Goal: Information Seeking & Learning: Learn about a topic

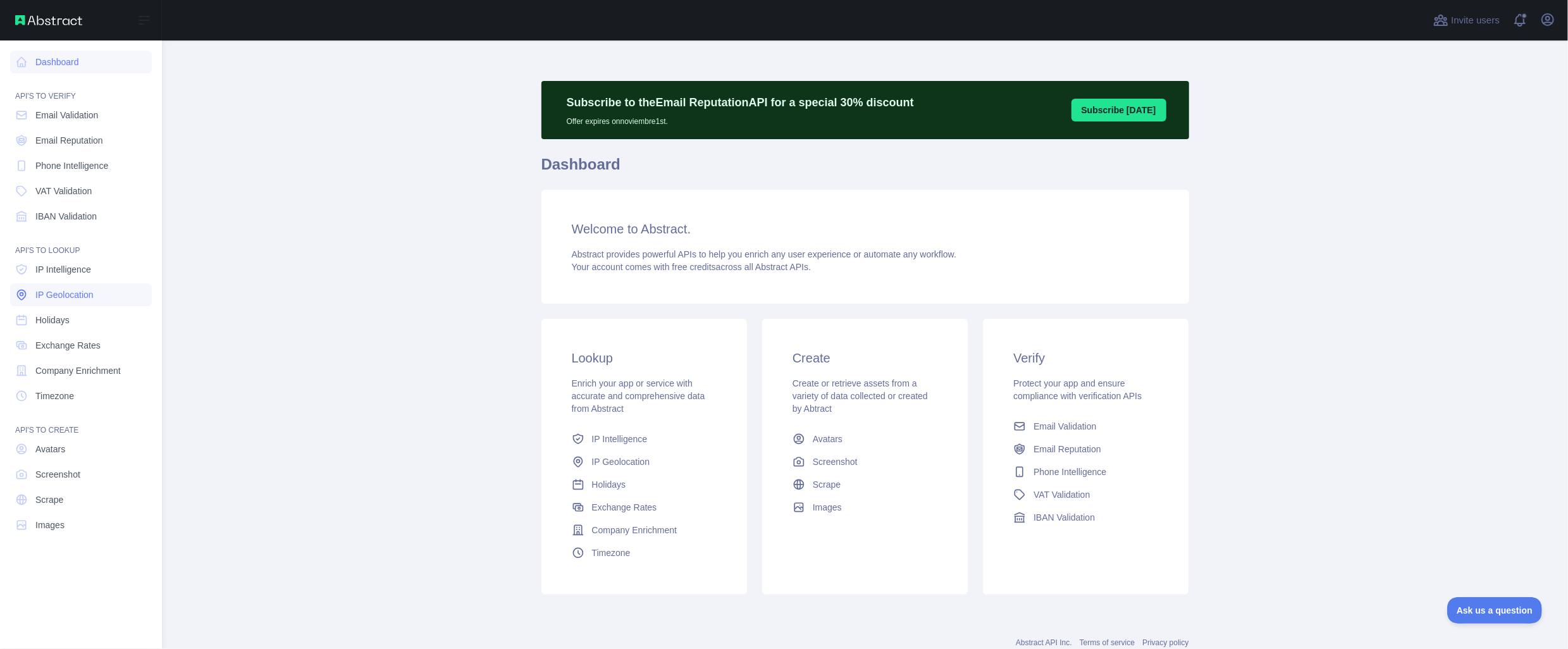
click at [62, 288] on span "IP Geolocation" at bounding box center [64, 294] width 58 height 13
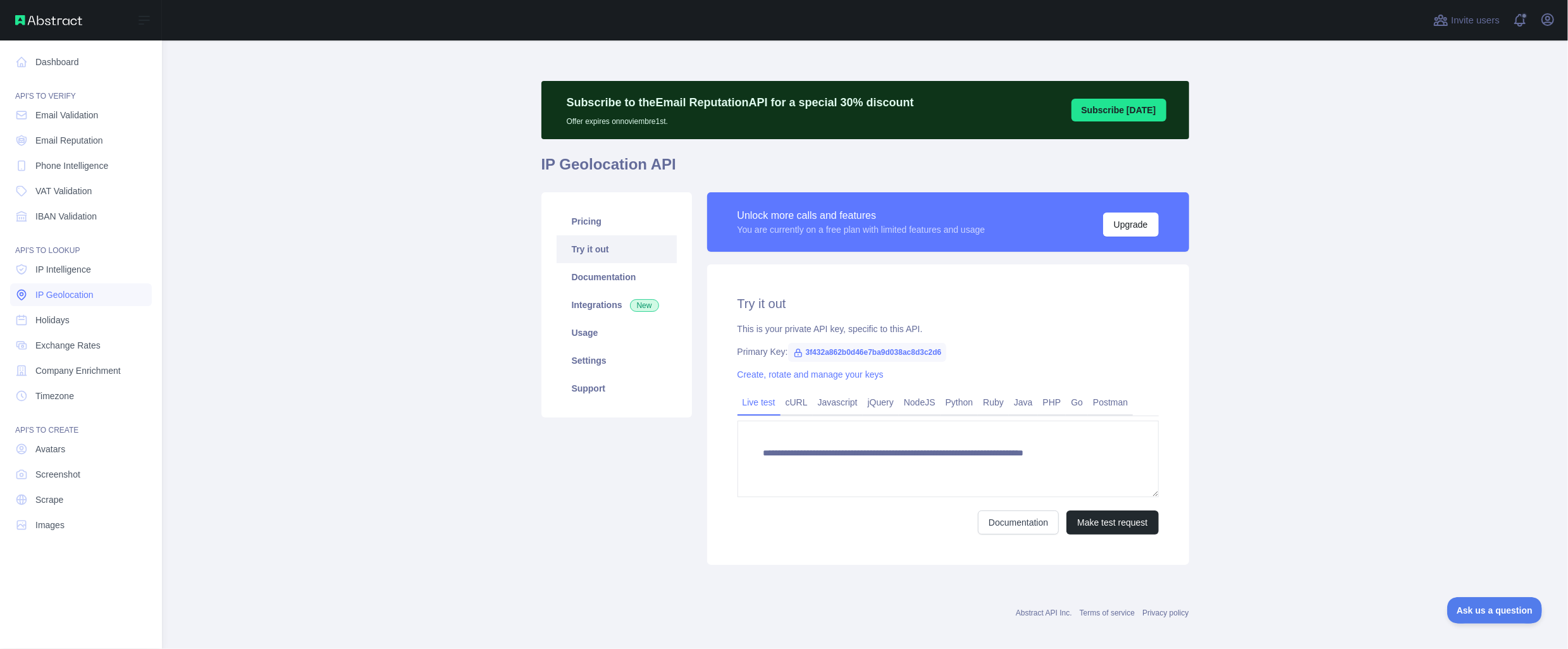
type textarea "**********"
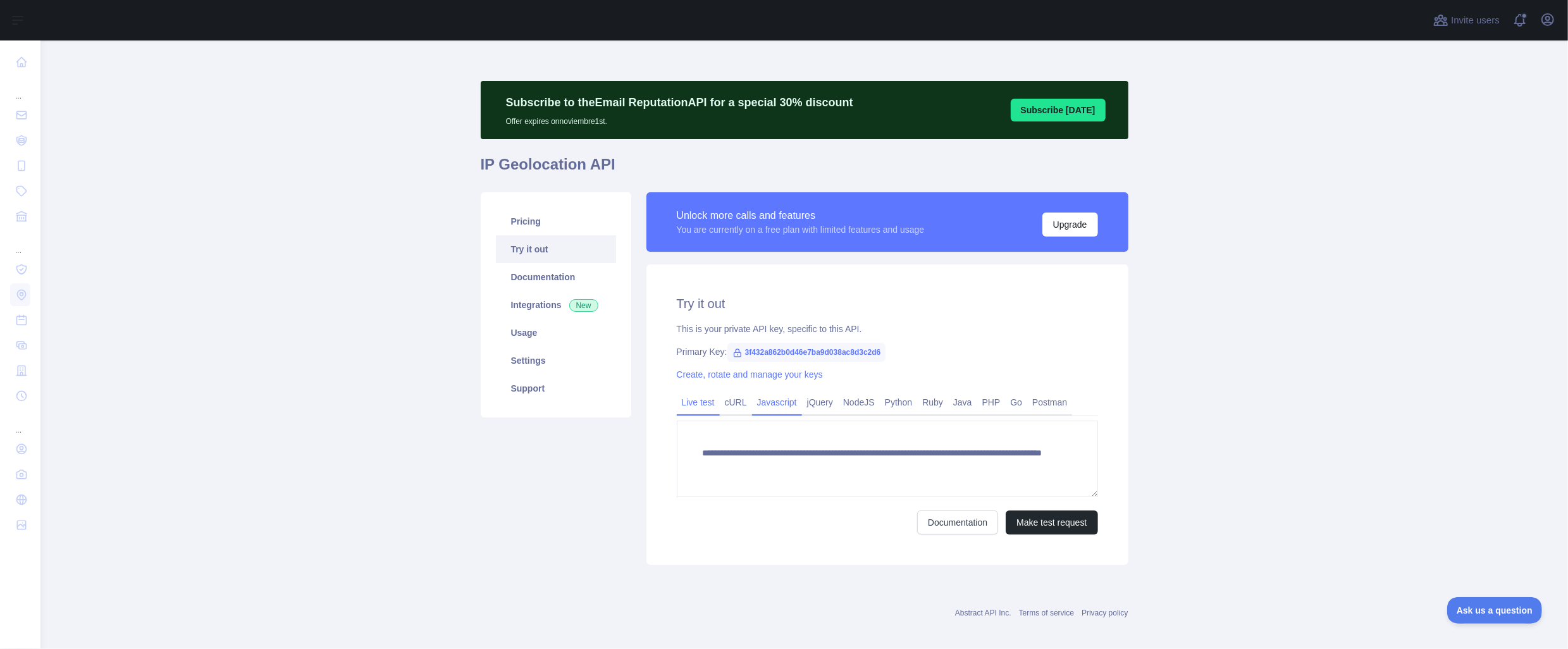
click at [778, 407] on link "Javascript" at bounding box center [777, 402] width 50 height 21
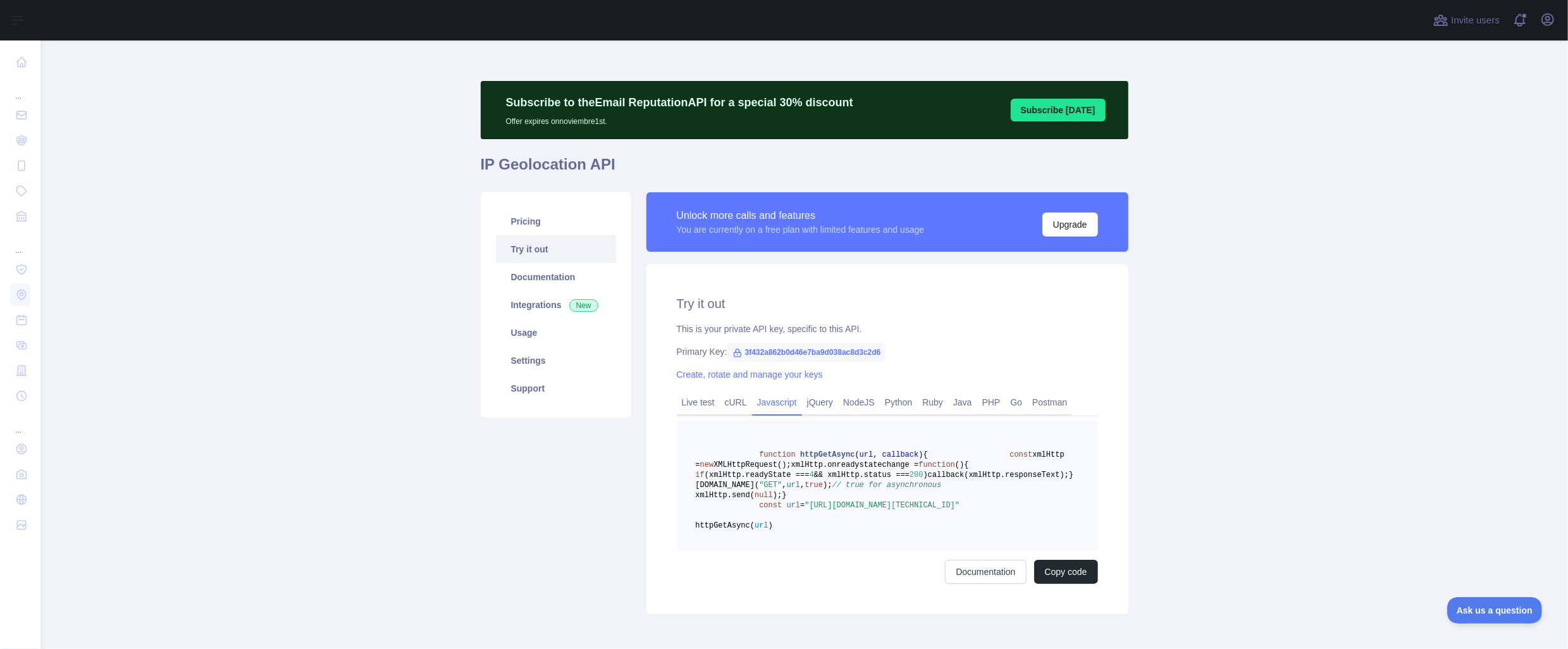
scroll to position [63, 0]
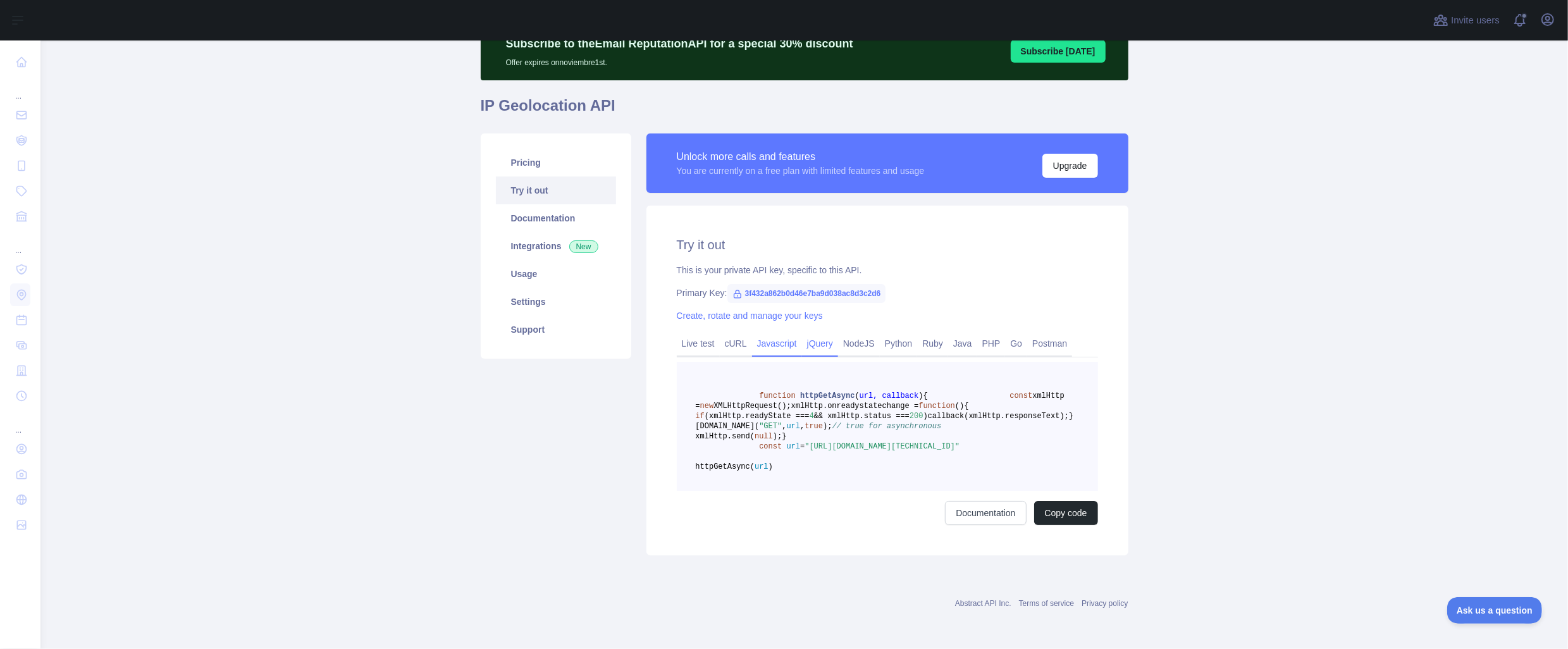
click at [814, 345] on link "jQuery" at bounding box center [820, 343] width 36 height 21
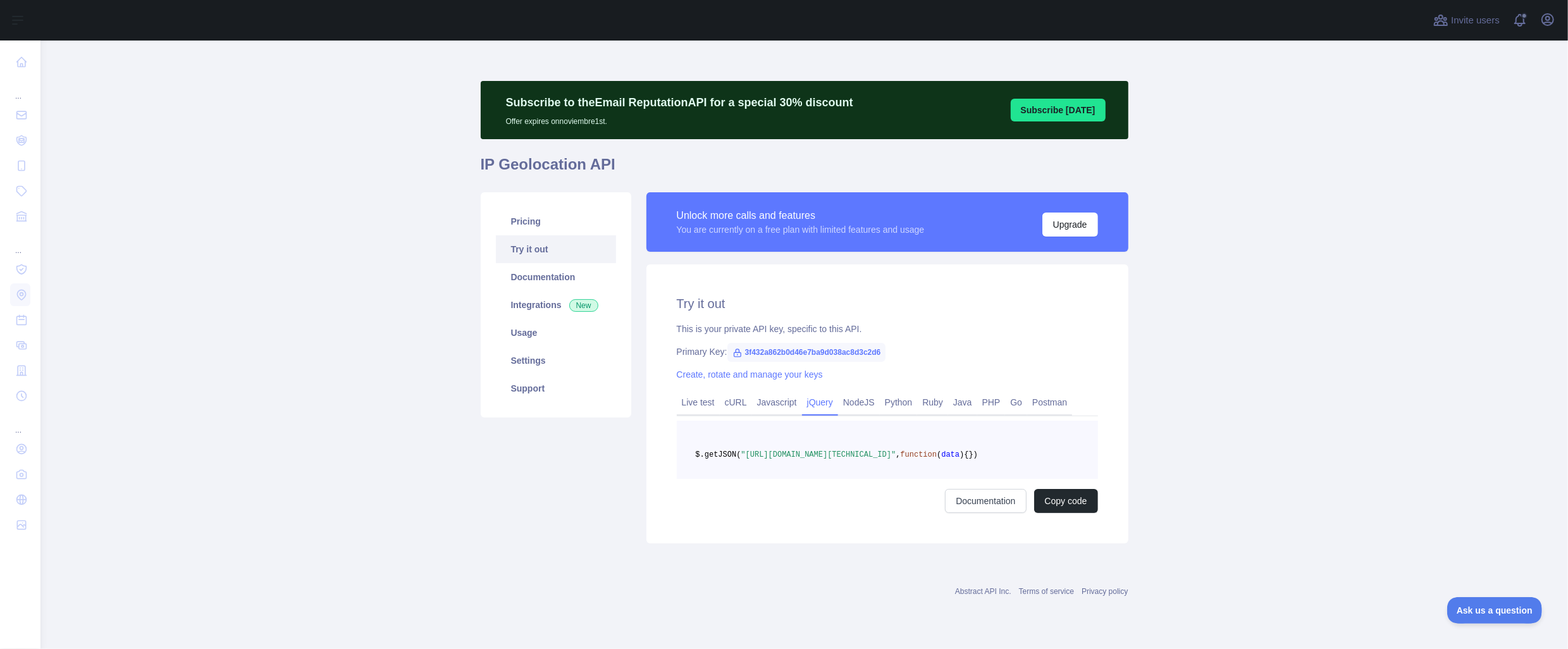
scroll to position [8, 0]
click at [544, 326] on link "Usage" at bounding box center [556, 332] width 121 height 27
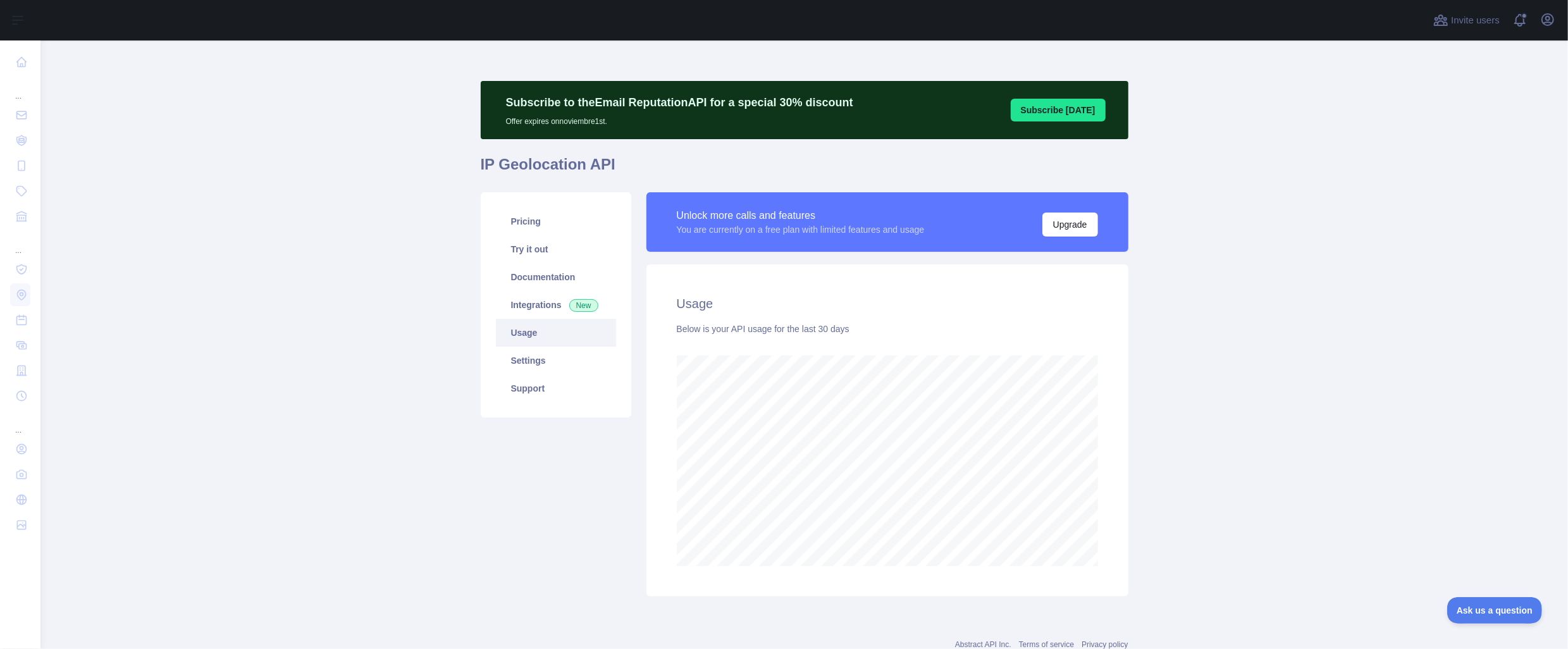
scroll to position [608, 1518]
click at [539, 354] on link "Settings" at bounding box center [556, 360] width 121 height 27
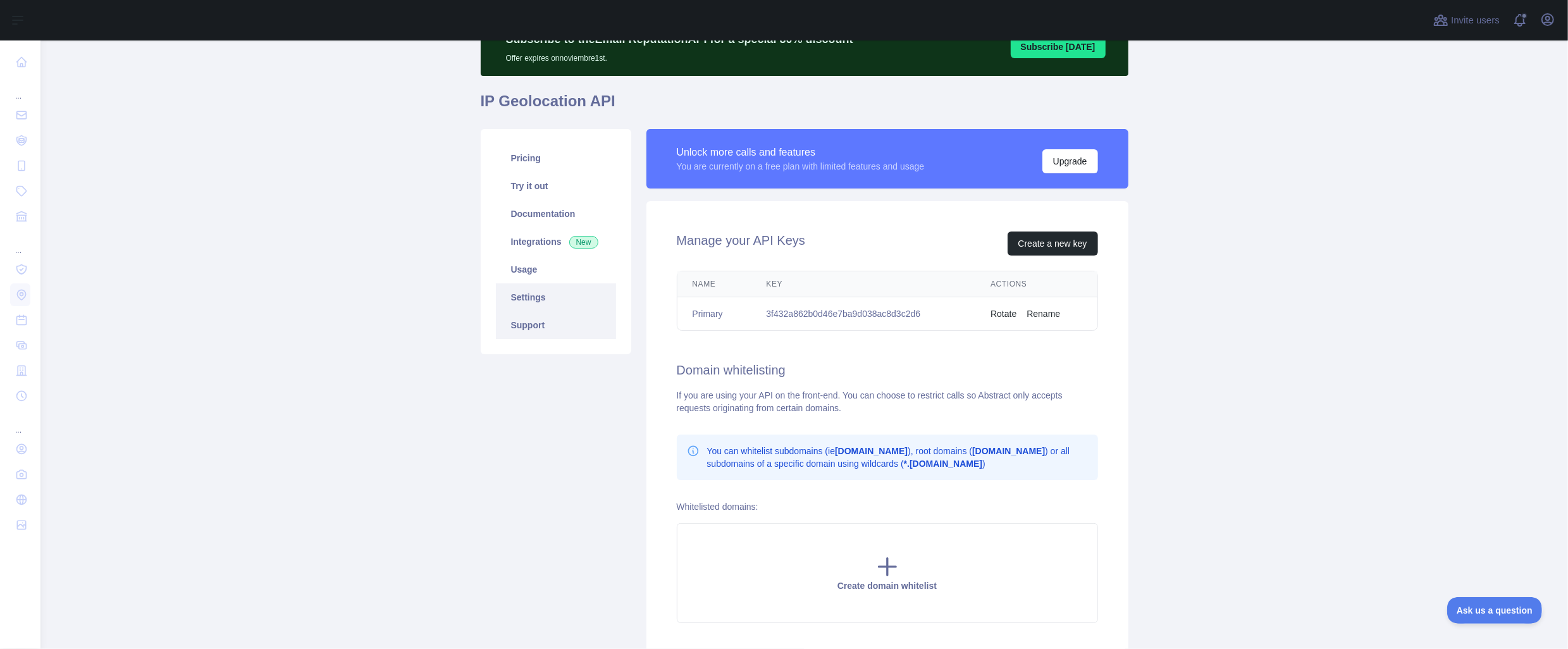
click at [533, 316] on link "Support" at bounding box center [556, 324] width 121 height 27
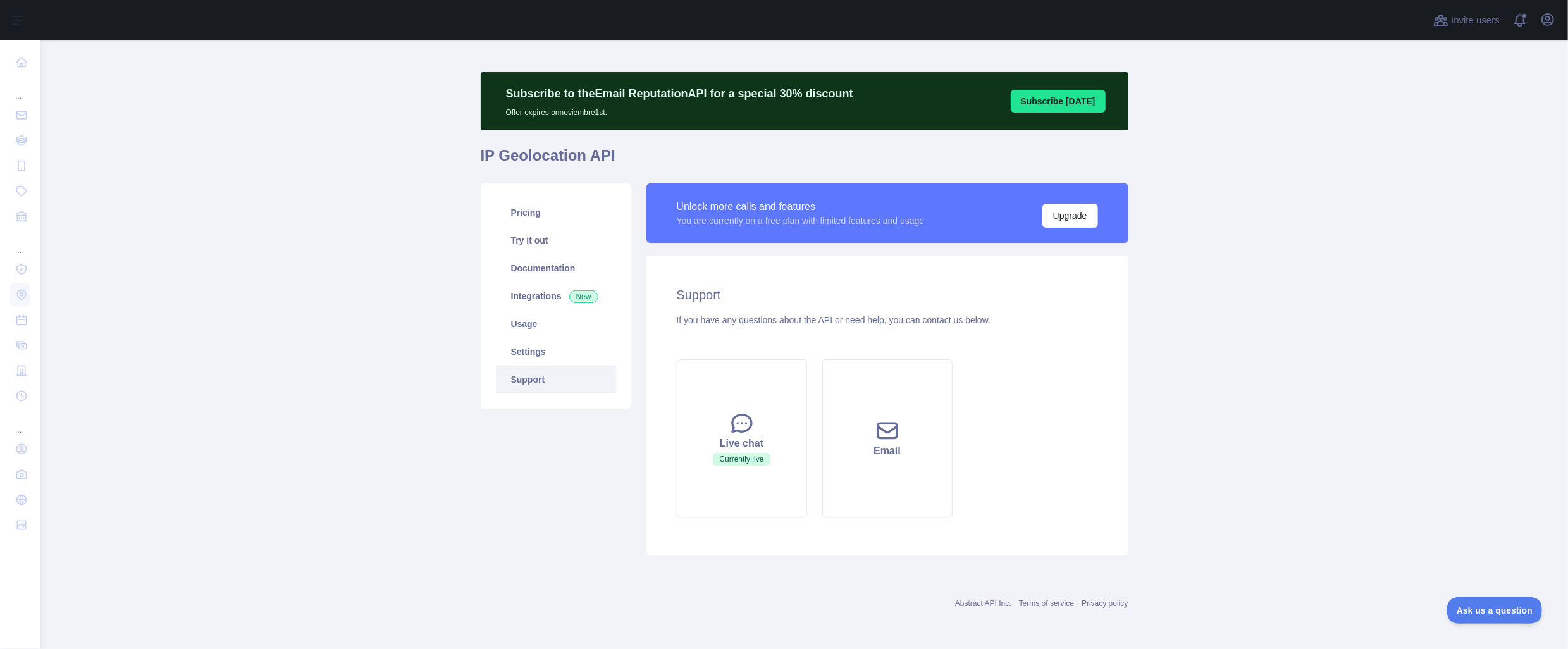
scroll to position [8, 0]
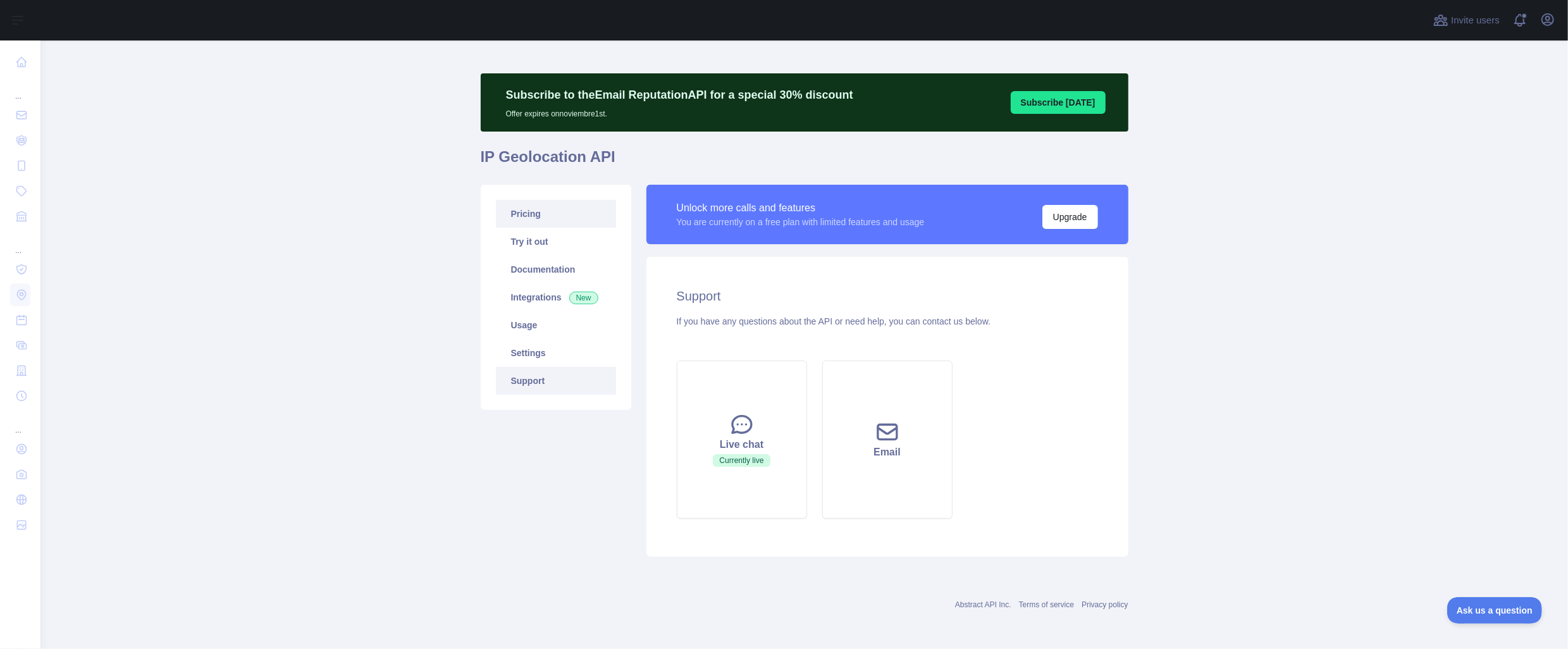
click at [542, 214] on link "Pricing" at bounding box center [556, 214] width 121 height 27
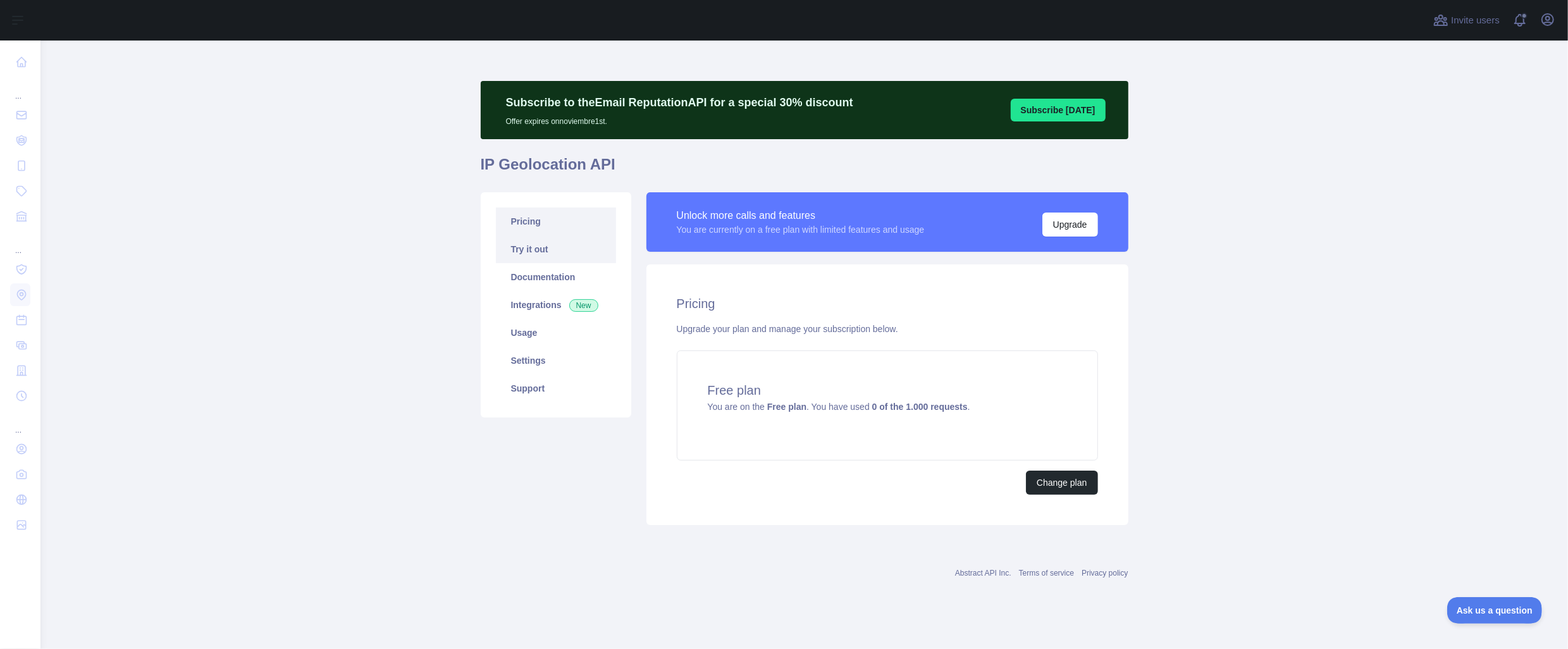
click at [529, 254] on link "Try it out" at bounding box center [556, 249] width 121 height 27
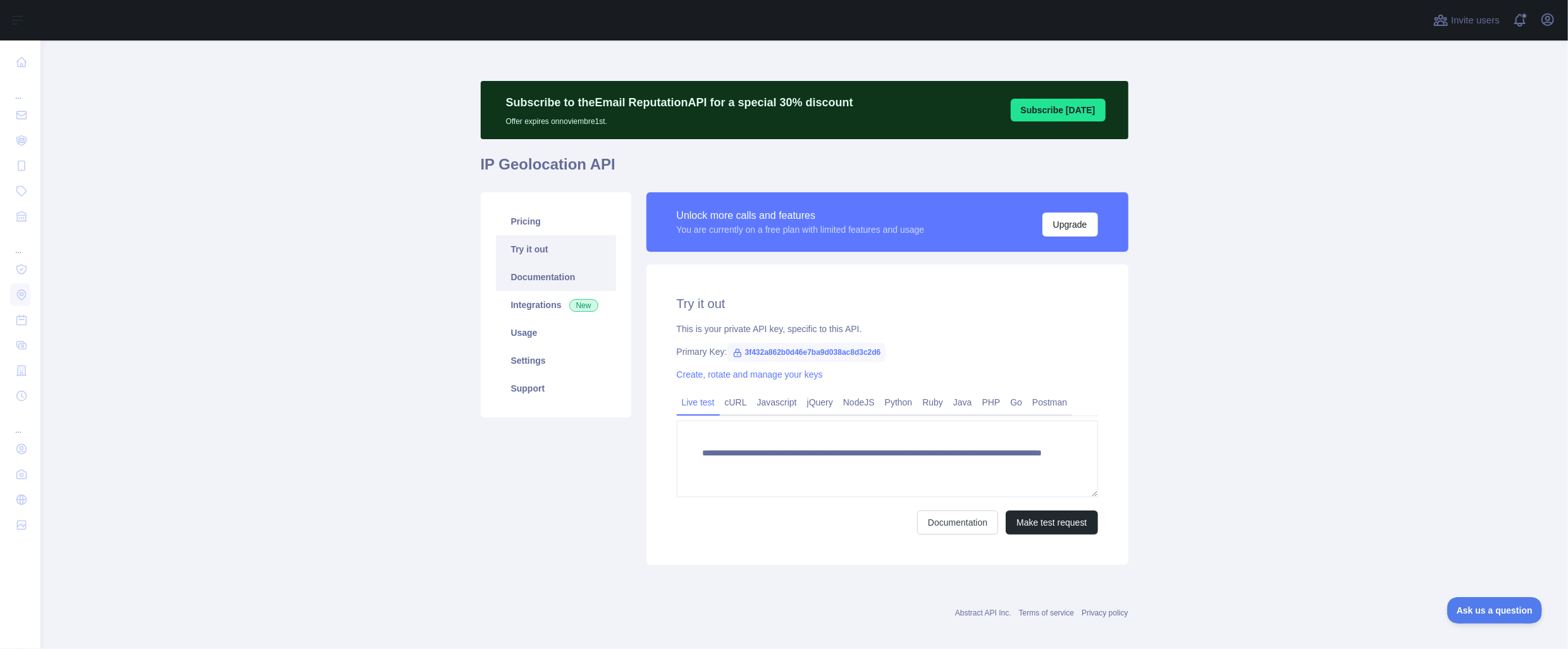
click at [533, 277] on link "Documentation" at bounding box center [556, 276] width 121 height 27
click at [851, 401] on link "NodeJS" at bounding box center [859, 402] width 42 height 21
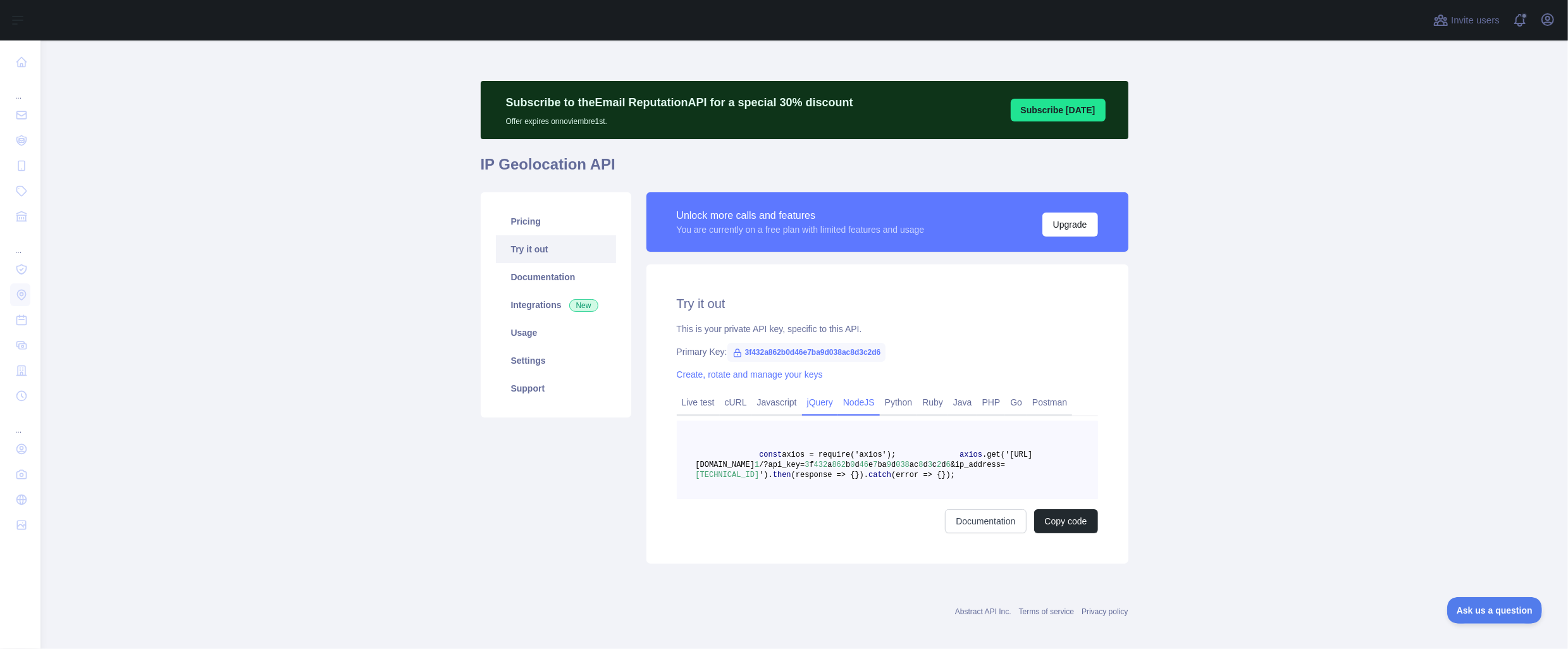
click at [816, 402] on link "jQuery" at bounding box center [820, 402] width 36 height 21
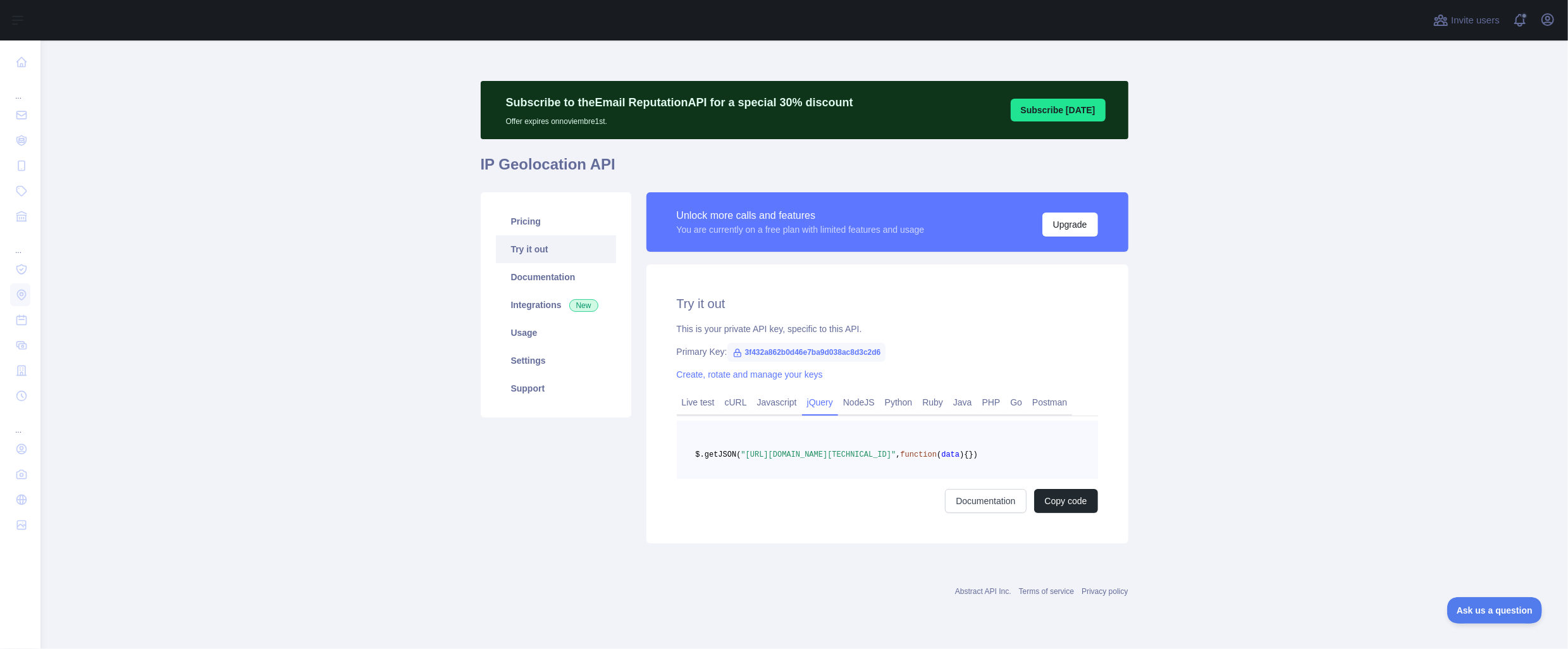
drag, startPoint x: 795, startPoint y: 455, endPoint x: 947, endPoint y: 464, distance: 152.3
click at [896, 459] on span ""[URL][DOMAIN_NAME][TECHNICAL_ID]"" at bounding box center [819, 454] width 155 height 9
copy span "[URL][DOMAIN_NAME][TECHNICAL_ID]"
drag, startPoint x: 761, startPoint y: 477, endPoint x: 746, endPoint y: 457, distance: 25.0
click at [746, 457] on pre "$.getJSON( "[URL][DOMAIN_NAME][TECHNICAL_ID]" , function ( data ) { })" at bounding box center [887, 449] width 422 height 58
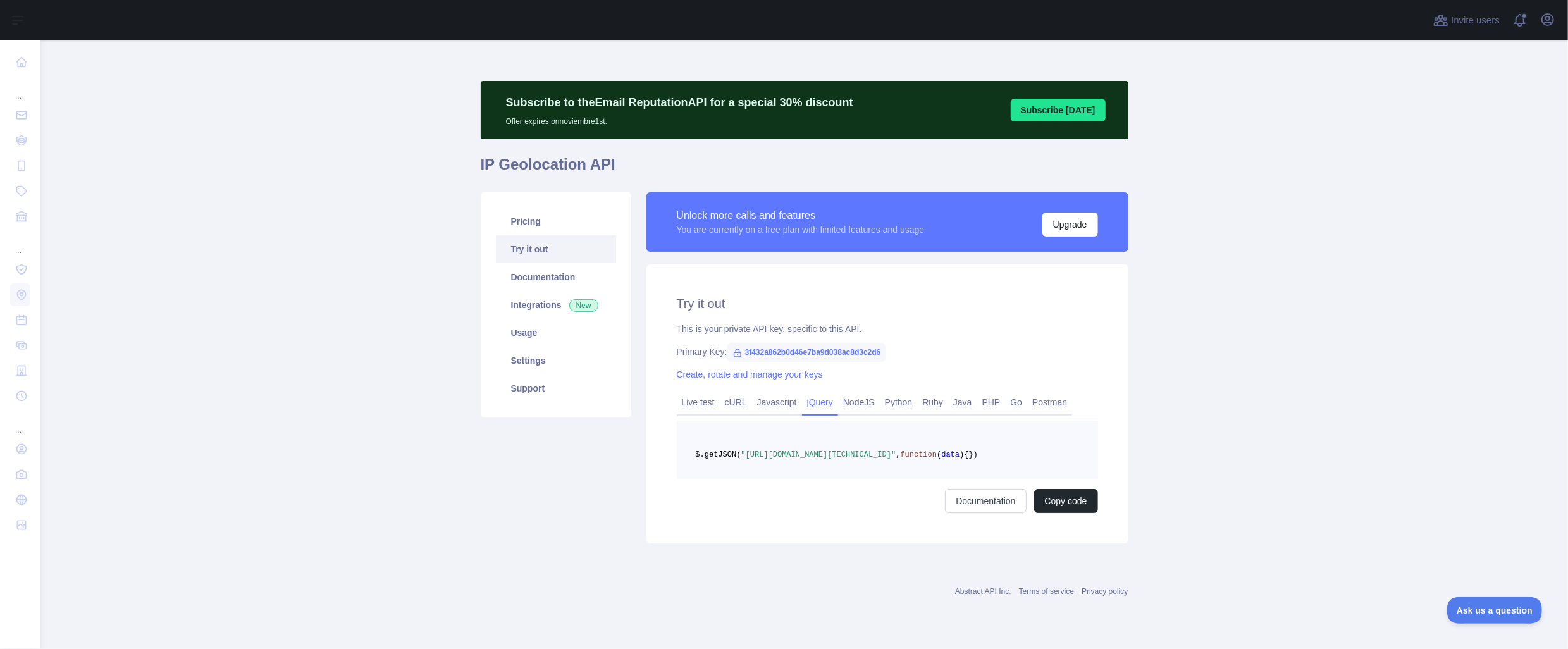
click at [1257, 337] on main "Subscribe to the Email Reputation API for a special 30 % discount Offer expires…" at bounding box center [804, 344] width 1528 height 608
click at [767, 405] on link "Javascript" at bounding box center [777, 402] width 50 height 21
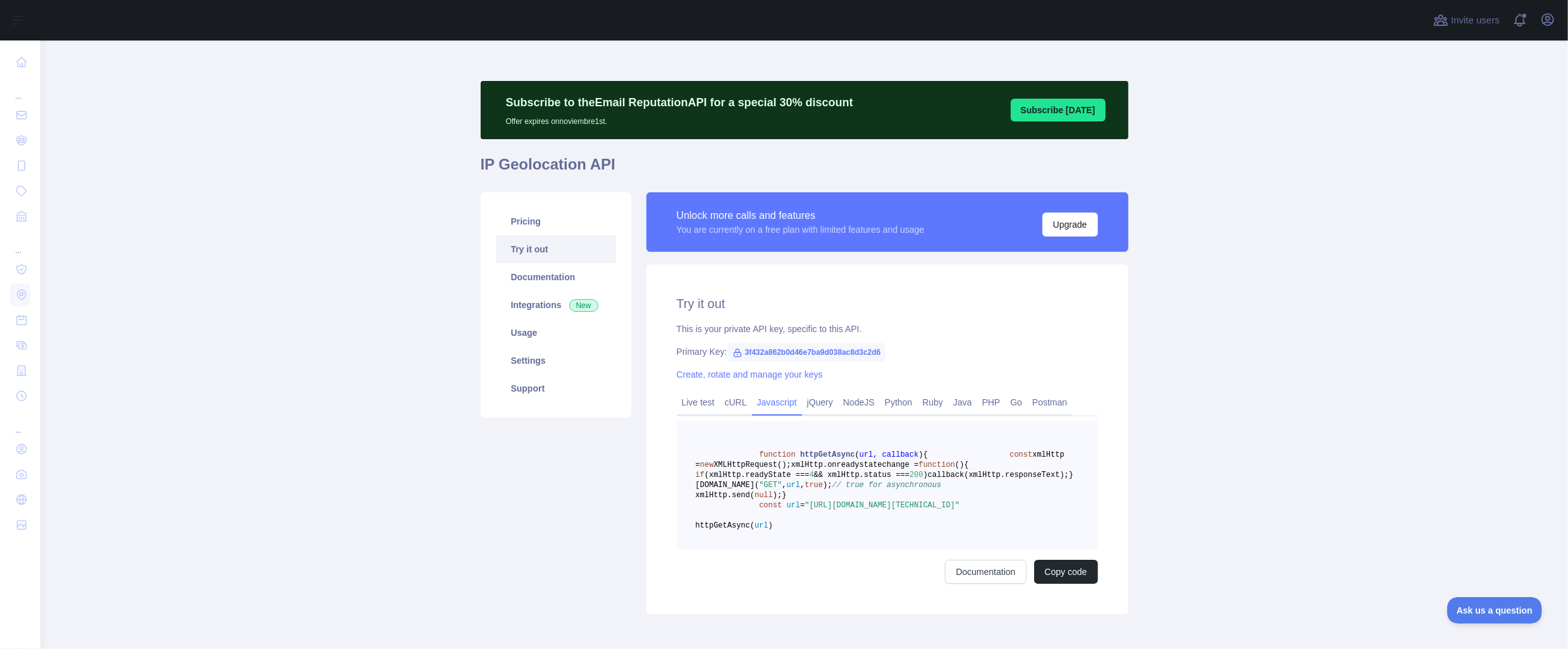
drag, startPoint x: 726, startPoint y: 567, endPoint x: 858, endPoint y: 564, distance: 132.0
click at [858, 510] on span ""[URL][DOMAIN_NAME][TECHNICAL_ID]"" at bounding box center [882, 505] width 155 height 9
copy span "3f432a862b0d46e7ba9d038ac8d3c2d6"
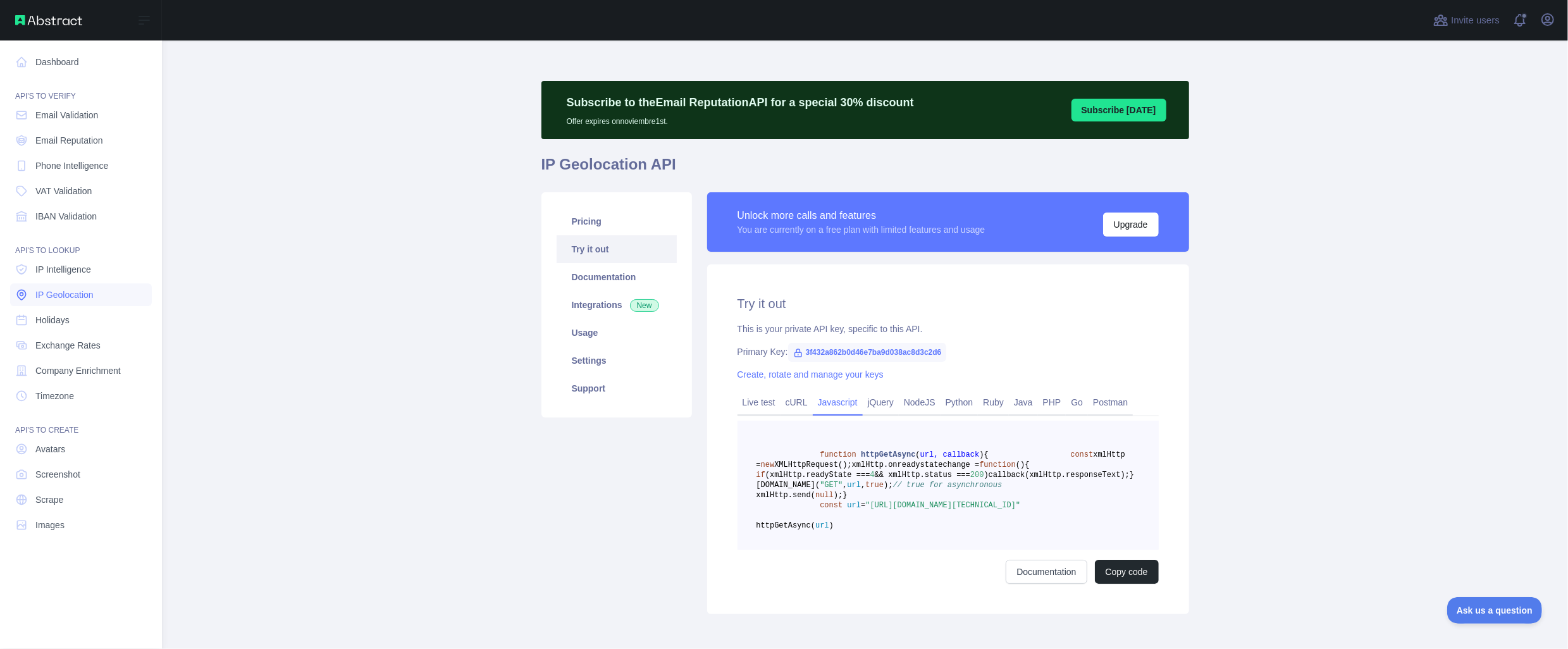
click at [51, 294] on span "IP Geolocation" at bounding box center [64, 294] width 58 height 13
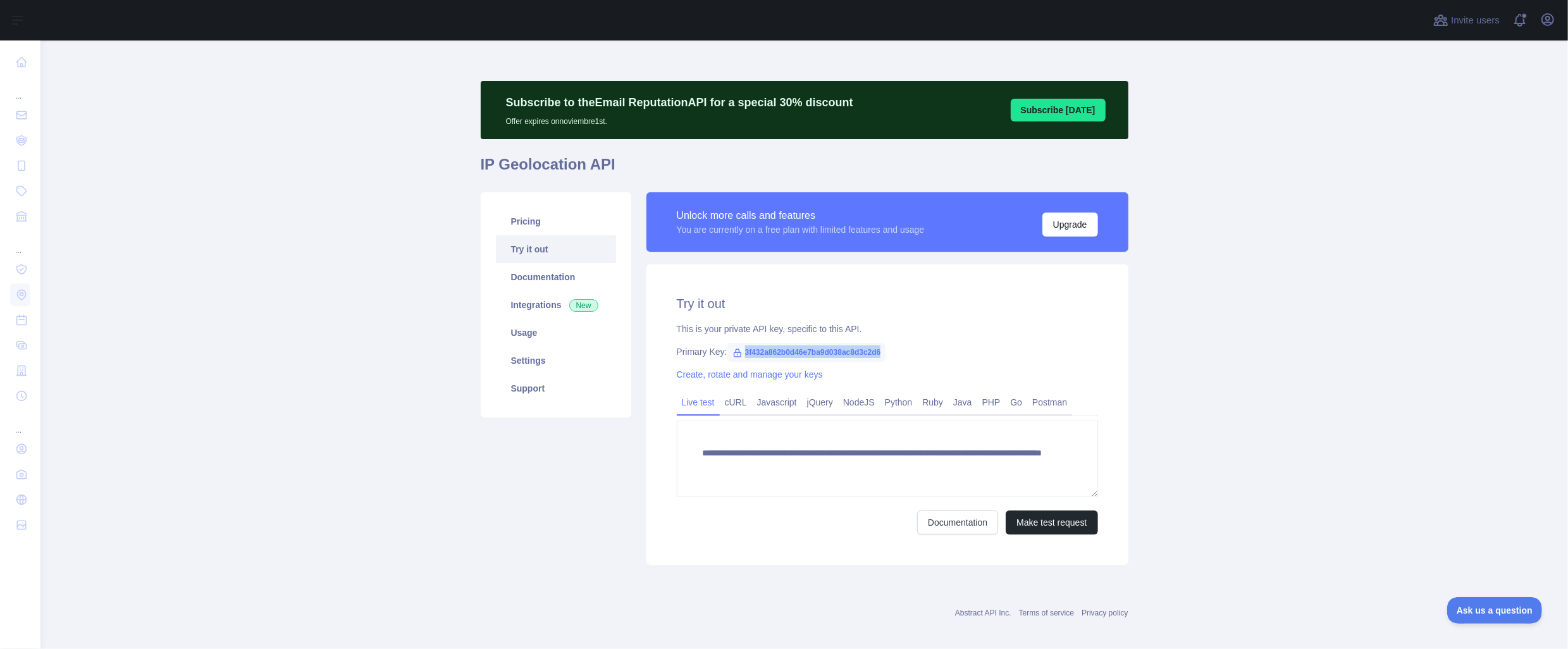
drag, startPoint x: 737, startPoint y: 354, endPoint x: 873, endPoint y: 352, distance: 136.0
click at [873, 352] on span "3f432a862b0d46e7ba9d038ac8d3c2d6" at bounding box center [807, 352] width 159 height 19
copy span "3f432a862b0d46e7ba9d038ac8d3c2d6"
click at [520, 225] on link "Pricing" at bounding box center [556, 222] width 121 height 27
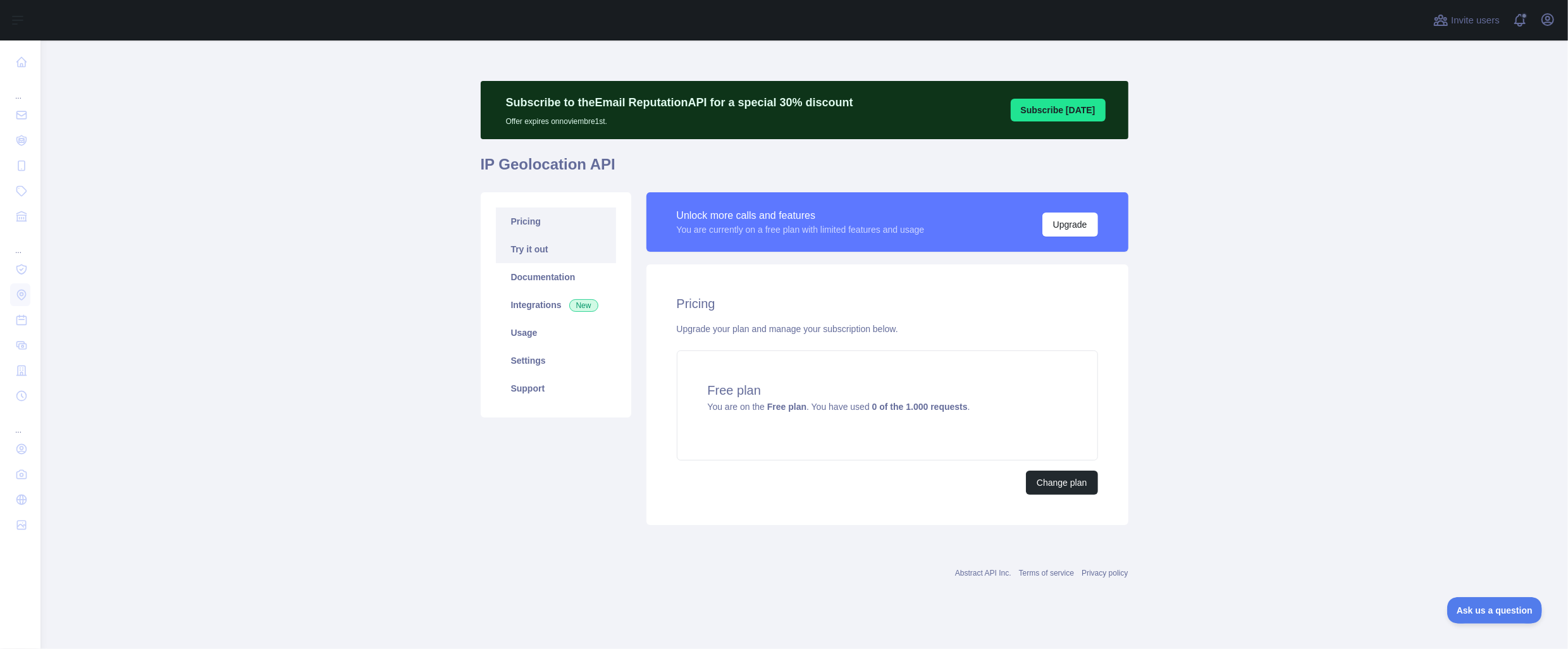
click at [550, 252] on link "Try it out" at bounding box center [556, 249] width 121 height 27
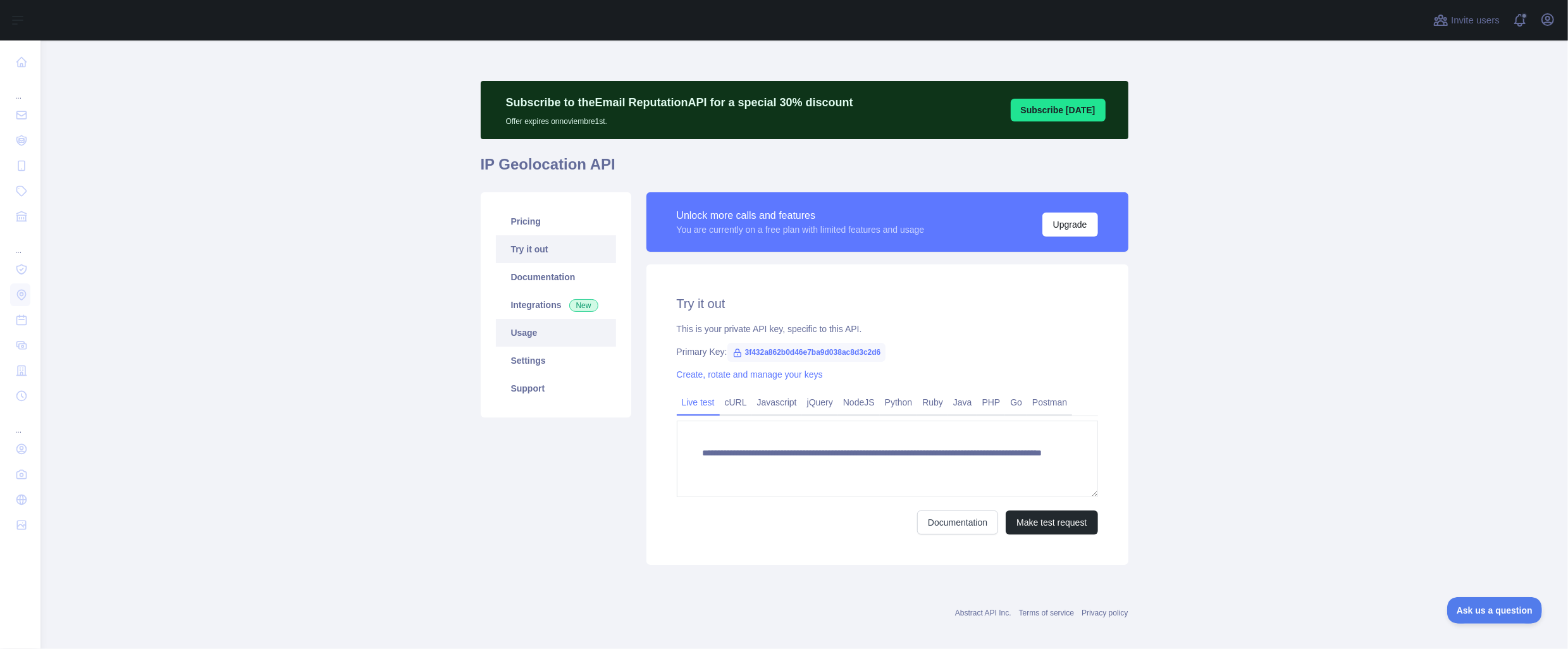
click at [541, 333] on link "Usage" at bounding box center [556, 332] width 121 height 27
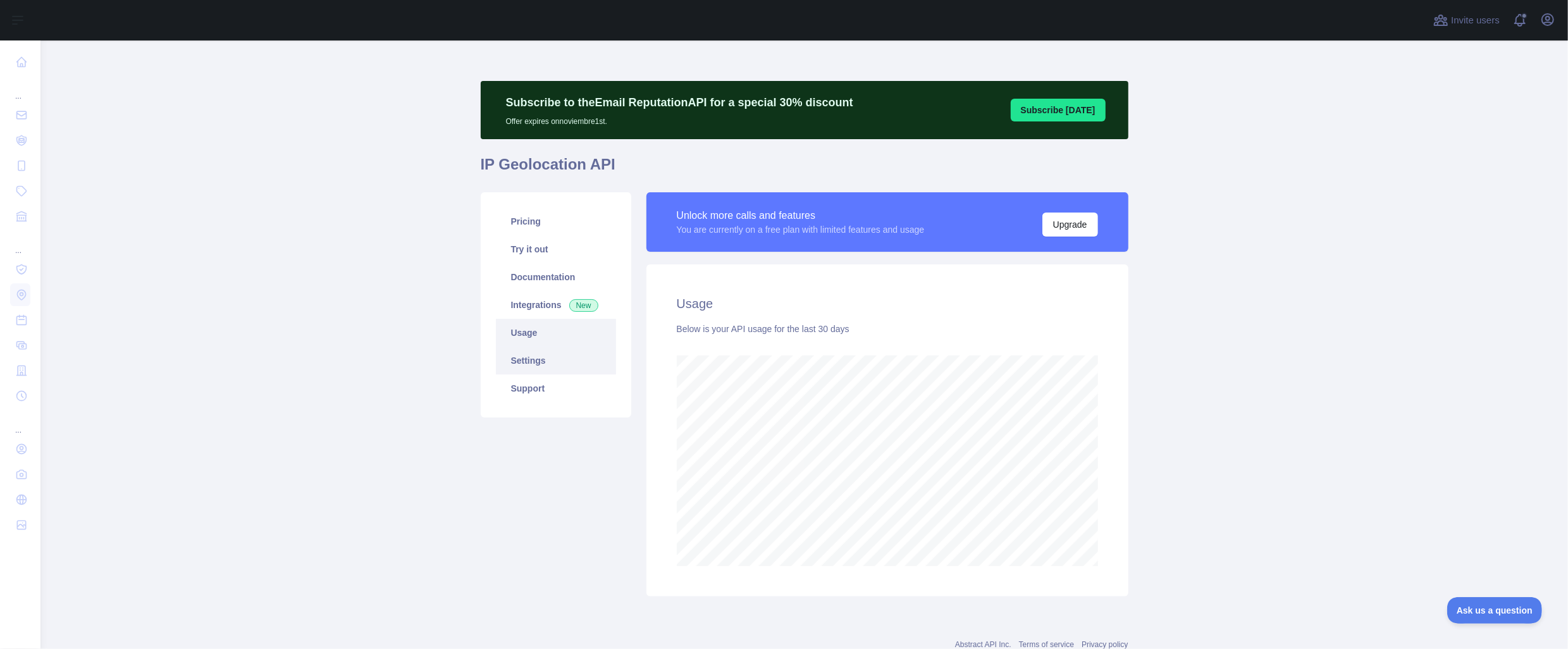
scroll to position [608, 1518]
click at [546, 360] on link "Settings" at bounding box center [556, 360] width 121 height 27
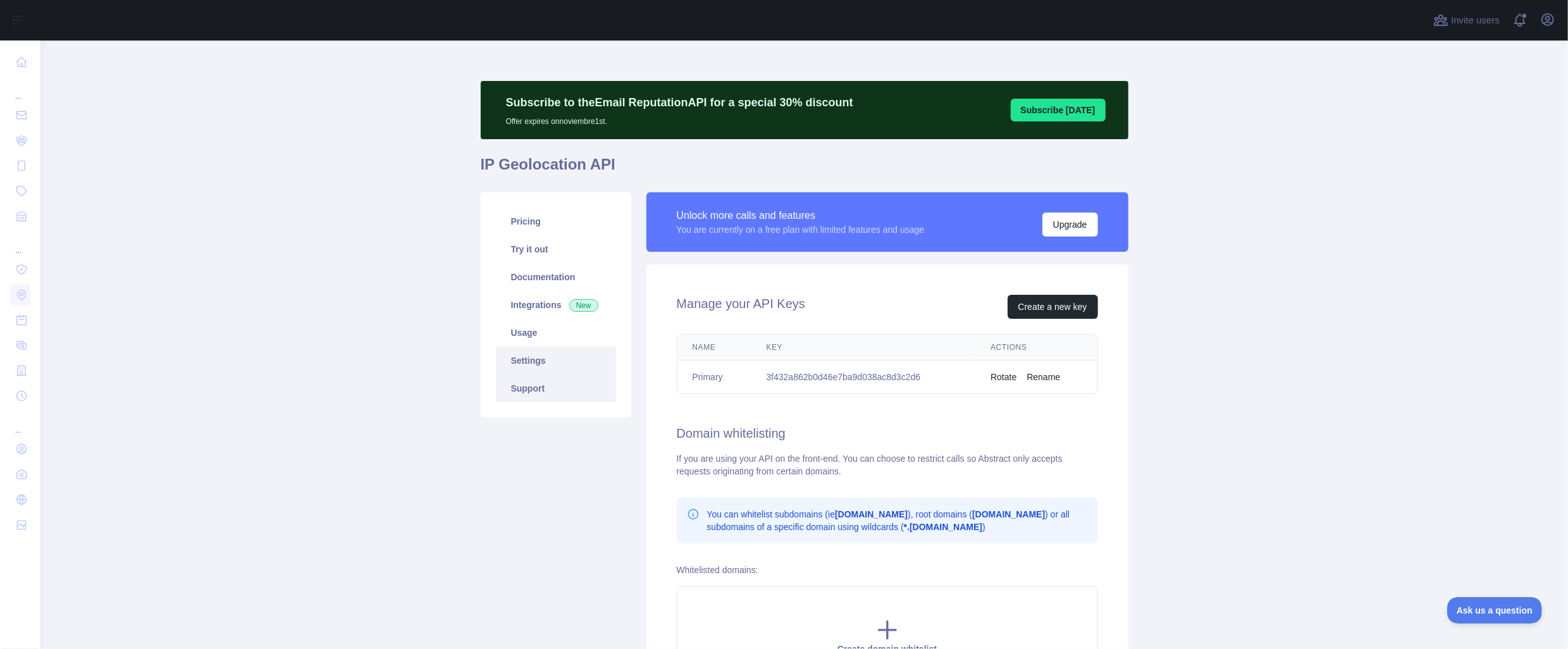
click at [549, 393] on link "Support" at bounding box center [556, 388] width 121 height 27
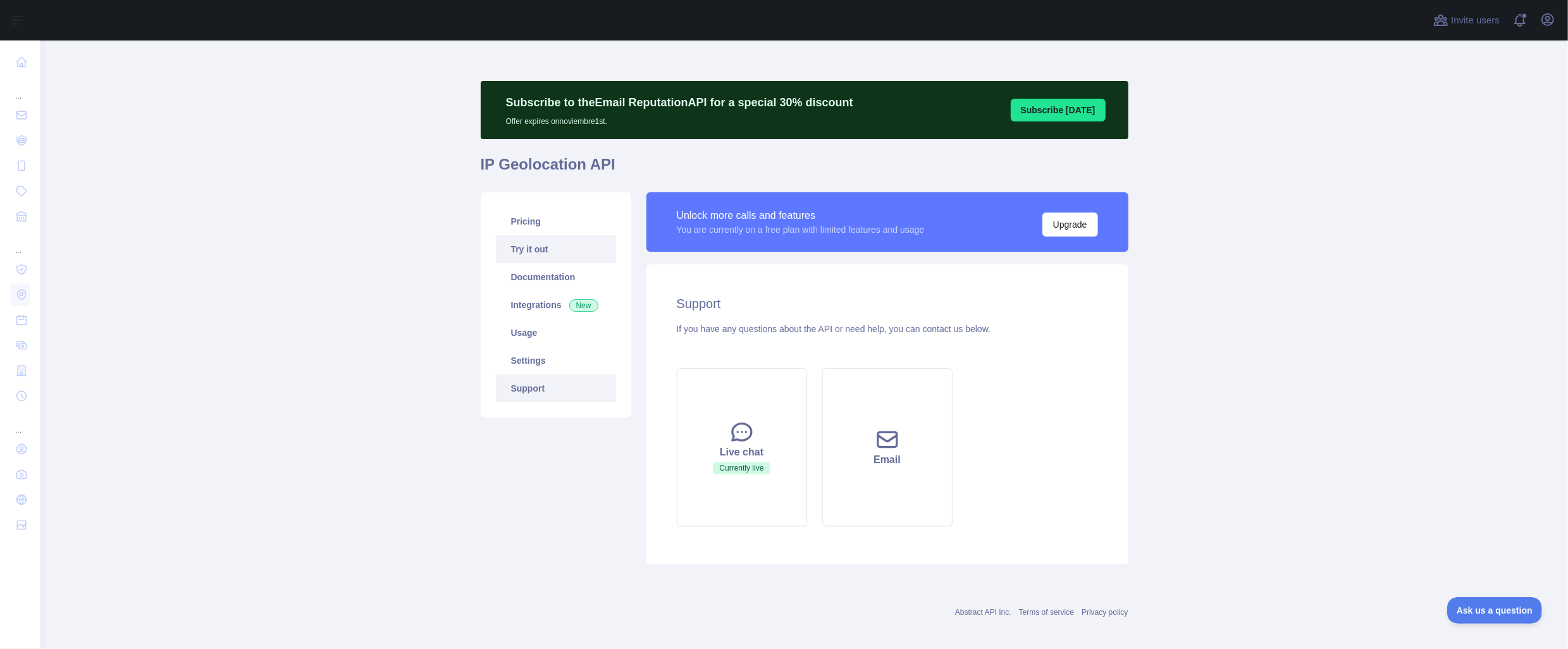
click at [543, 256] on link "Try it out" at bounding box center [556, 249] width 121 height 27
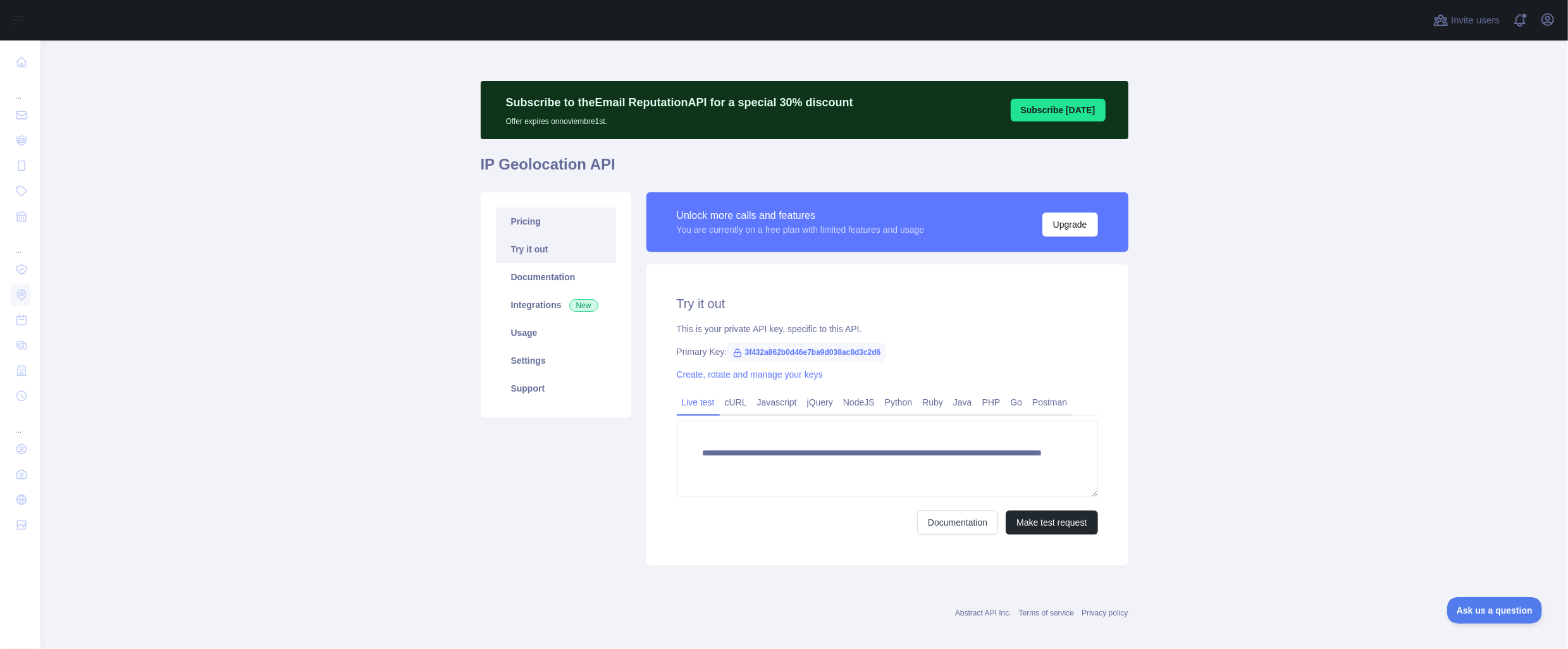
click at [544, 225] on link "Pricing" at bounding box center [556, 222] width 121 height 27
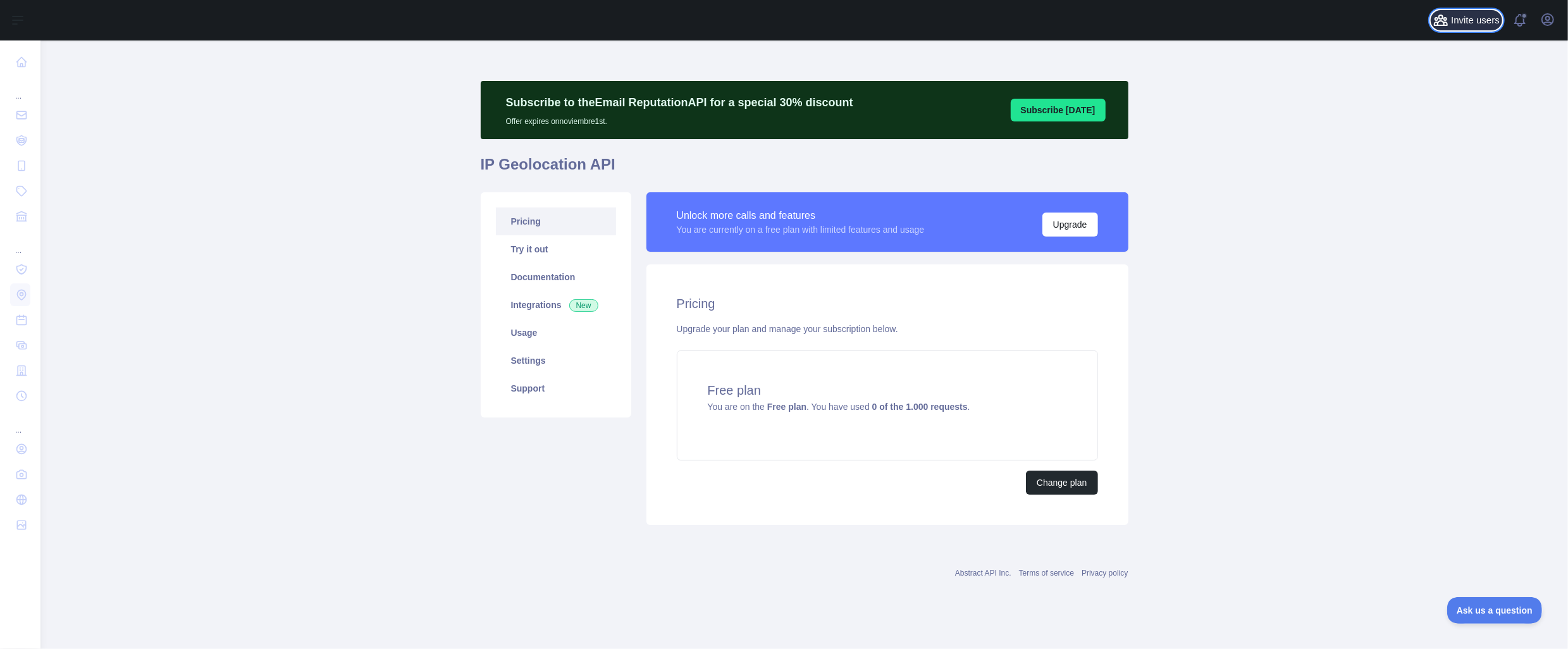
click at [1461, 19] on span "Invite users" at bounding box center [1476, 21] width 49 height 15
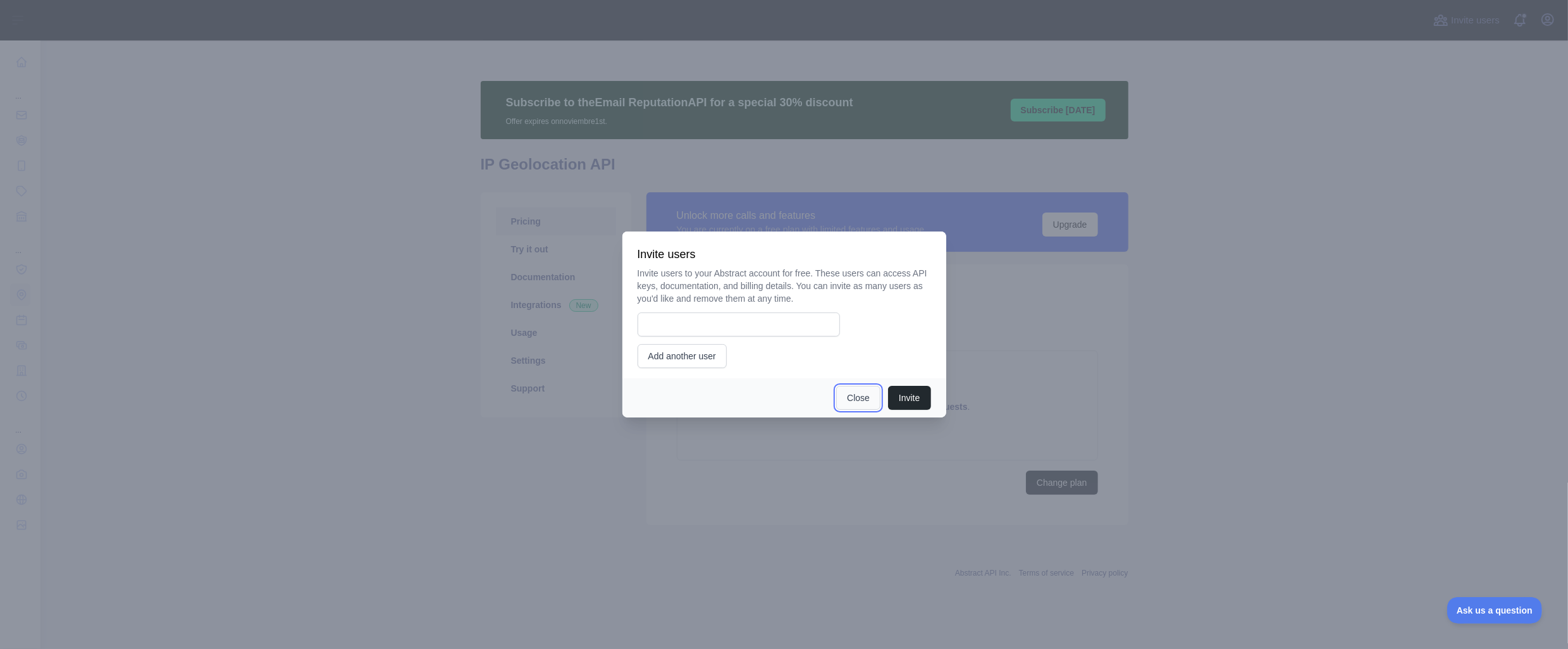
click at [854, 393] on button "Close" at bounding box center [858, 397] width 44 height 25
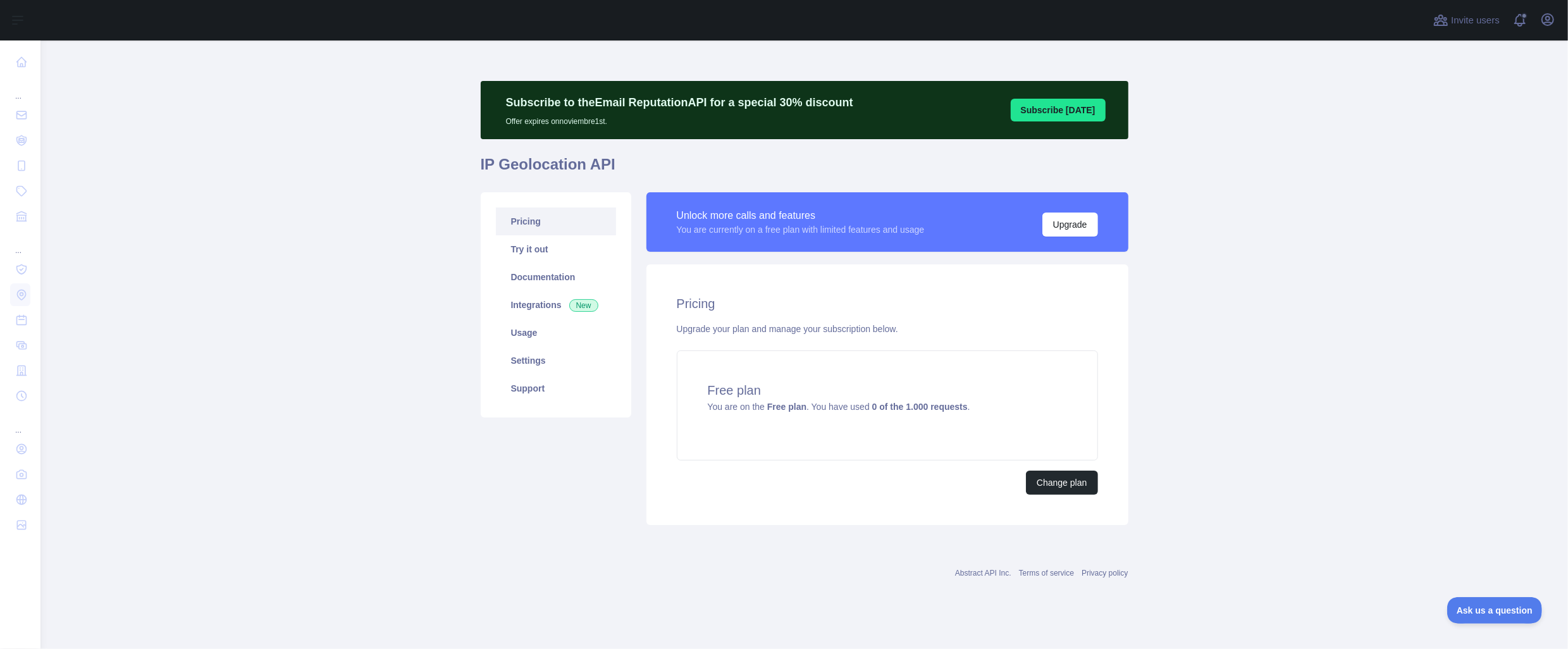
click at [1244, 378] on main "Subscribe to the Email Reputation API for a special 30 % discount Offer expires…" at bounding box center [804, 344] width 1528 height 608
